Goal: Use online tool/utility: Utilize a website feature to perform a specific function

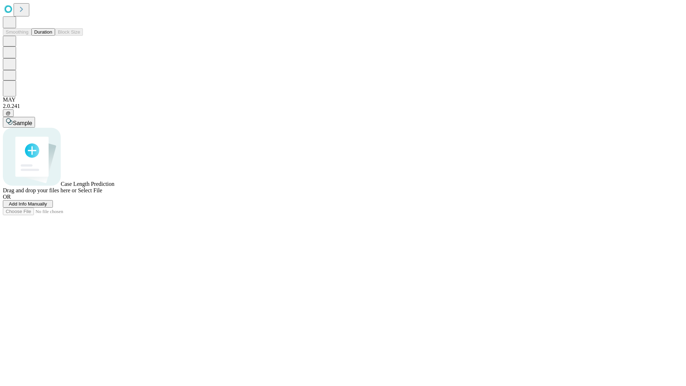
click at [52, 36] on button "Duration" at bounding box center [43, 32] width 24 height 8
click at [102, 193] on span "Select File" at bounding box center [90, 190] width 24 height 6
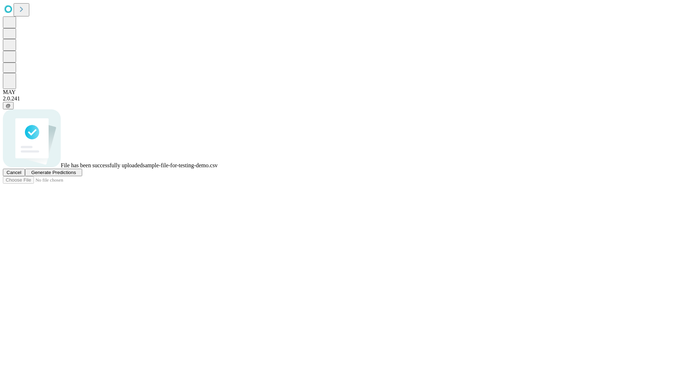
click at [76, 175] on span "Generate Predictions" at bounding box center [53, 172] width 45 height 5
